Goal: Navigation & Orientation: Go to known website

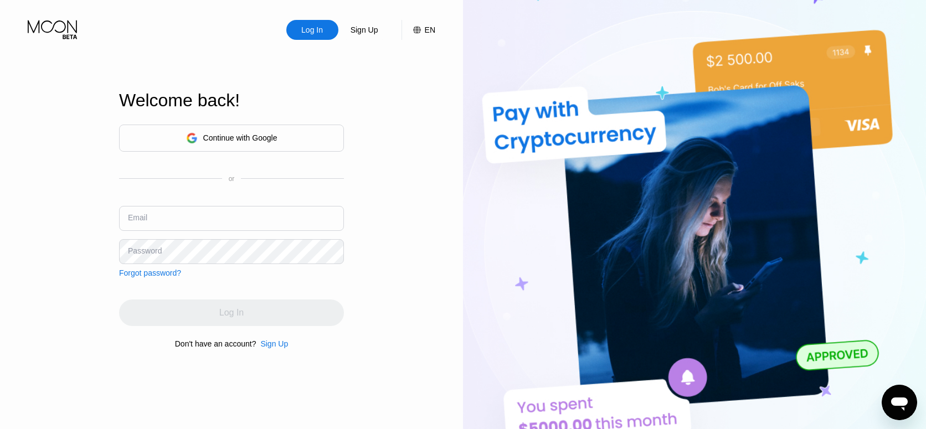
click at [214, 140] on div "Continue with Google" at bounding box center [240, 138] width 74 height 9
